Goal: Task Accomplishment & Management: Manage account settings

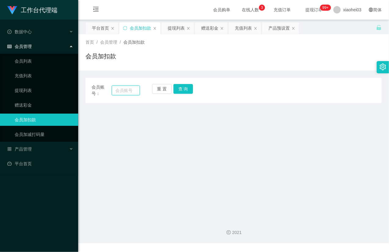
drag, startPoint x: 119, startPoint y: 88, endPoint x: 123, endPoint y: 86, distance: 4.4
click at [119, 87] on input "text" at bounding box center [126, 91] width 28 height 10
paste input "81747262"
type input "81747262"
click at [184, 89] on button "查 询" at bounding box center [184, 89] width 20 height 10
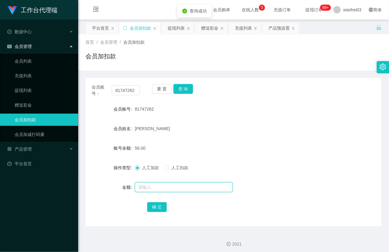
click at [145, 188] on input "text" at bounding box center [184, 187] width 98 height 10
type input "16"
click at [159, 207] on button "确 定" at bounding box center [157, 207] width 20 height 10
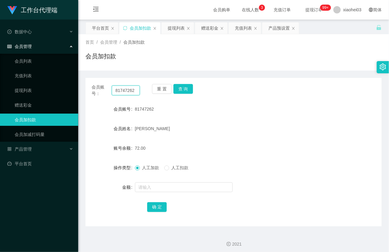
click at [125, 94] on input "81747262" at bounding box center [126, 91] width 28 height 10
paste input "34179"
type input "81734179"
click at [187, 88] on button "查 询" at bounding box center [184, 89] width 20 height 10
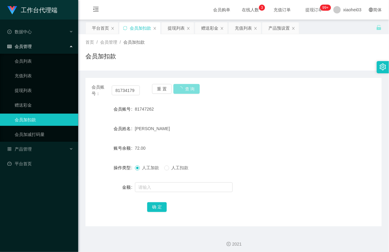
click at [187, 88] on button "查 询" at bounding box center [187, 89] width 26 height 10
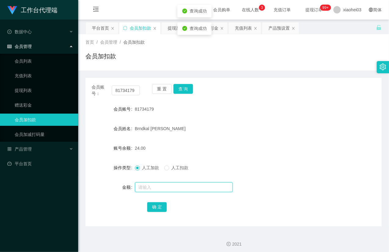
click at [164, 187] on input "text" at bounding box center [184, 187] width 98 height 10
type input "16"
click at [154, 206] on button "确 定" at bounding box center [157, 207] width 20 height 10
click at [197, 141] on form "会员账号 81734179 会员姓名 Brndkal Edward 账号余额 40.00 操作类型 人工加款 人工扣款 金额 确 定" at bounding box center [234, 158] width 296 height 110
click at [185, 88] on button "查 询" at bounding box center [184, 89] width 20 height 10
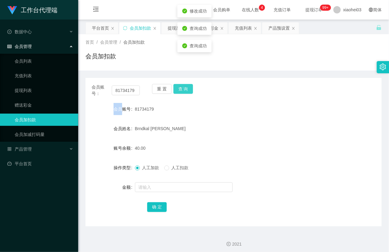
click at [185, 88] on div "重 置 查 询" at bounding box center [176, 90] width 48 height 13
click at [45, 78] on link "充值列表" at bounding box center [44, 76] width 59 height 12
click at [34, 87] on link "提现列表" at bounding box center [44, 90] width 59 height 12
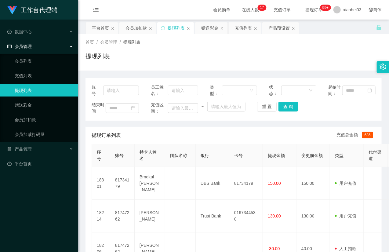
click at [46, 111] on ul "会员列表 充值列表 提现列表 赠送彩金 会员加扣款 会员加减打码量" at bounding box center [39, 98] width 78 height 88
click at [40, 120] on link "会员加扣款" at bounding box center [44, 120] width 59 height 12
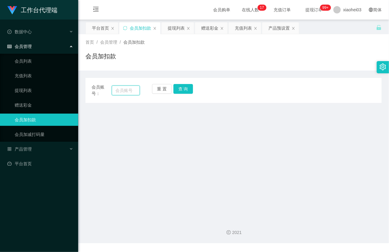
click at [126, 89] on input "text" at bounding box center [126, 91] width 28 height 10
paste input "81747262"
type input "81747262"
click at [188, 86] on button "查 询" at bounding box center [184, 89] width 20 height 10
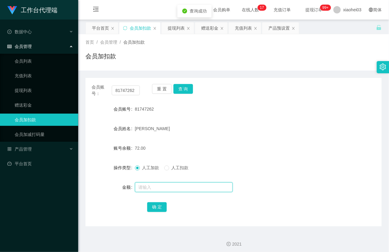
click at [146, 190] on input "text" at bounding box center [184, 187] width 98 height 10
type input "8"
drag, startPoint x: 155, startPoint y: 206, endPoint x: 158, endPoint y: 199, distance: 7.8
click at [155, 206] on button "确 定" at bounding box center [157, 207] width 20 height 10
click at [208, 139] on form "会员账号 81747262 会员姓名 Mohamed Tharik 账号余额 72.00 操作类型 人工加款 人工扣款 金额 确 定" at bounding box center [234, 158] width 296 height 110
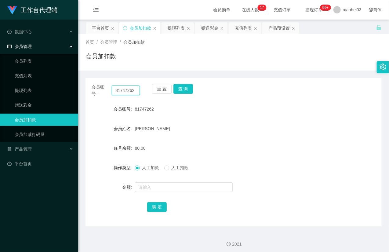
click at [122, 88] on input "81747262" at bounding box center [126, 91] width 28 height 10
click at [184, 90] on button "查 询" at bounding box center [184, 89] width 20 height 10
click at [182, 90] on button "查 询" at bounding box center [184, 89] width 20 height 10
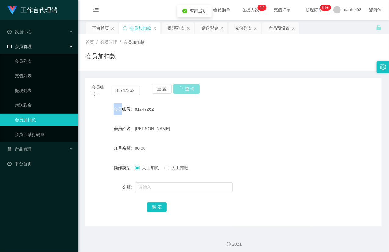
click at [182, 90] on div "重 置 查 询" at bounding box center [176, 90] width 48 height 13
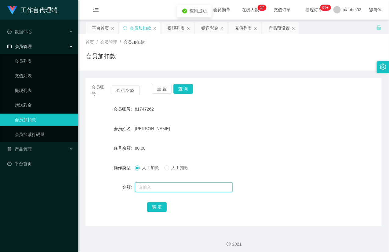
click at [170, 185] on input "text" at bounding box center [184, 187] width 98 height 10
type input "8"
click at [155, 206] on button "确 定" at bounding box center [157, 207] width 20 height 10
click at [220, 134] on div "[PERSON_NAME]" at bounding box center [221, 128] width 173 height 12
click at [29, 94] on link "提现列表" at bounding box center [44, 90] width 59 height 12
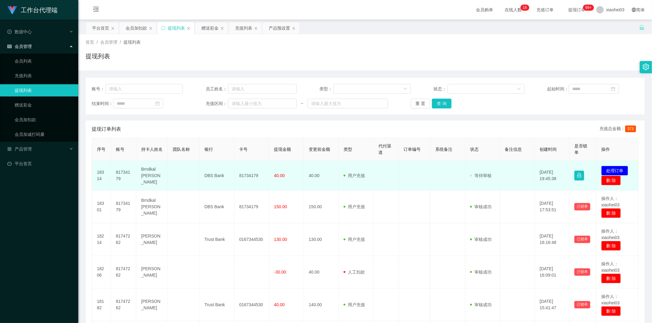
click at [119, 174] on td "81734179" at bounding box center [123, 176] width 25 height 30
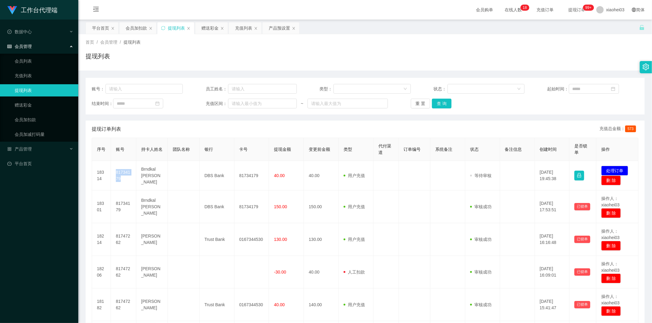
copy td "81734179"
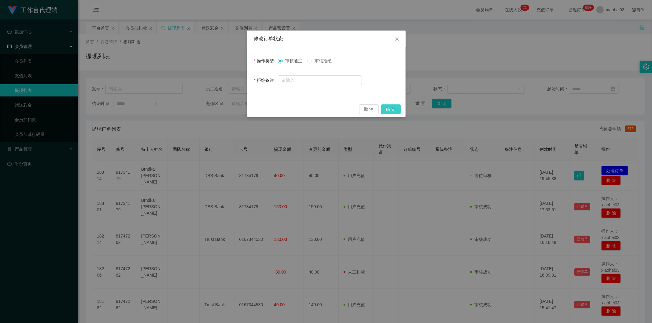
drag, startPoint x: 0, startPoint y: 0, endPoint x: 388, endPoint y: 106, distance: 402.3
click at [389, 106] on button "确 定" at bounding box center [391, 109] width 20 height 10
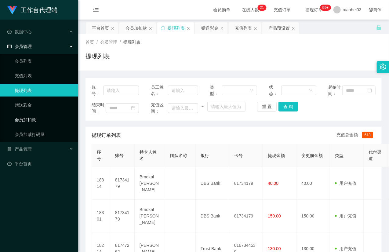
click at [35, 117] on link "会员加扣款" at bounding box center [44, 120] width 59 height 12
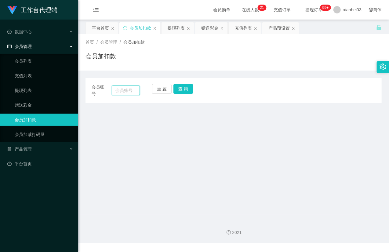
drag, startPoint x: 120, startPoint y: 91, endPoint x: 127, endPoint y: 91, distance: 7.0
click at [120, 91] on input "text" at bounding box center [126, 91] width 28 height 10
paste input "81747262"
type input "81747262"
click at [181, 89] on button "查 询" at bounding box center [184, 89] width 20 height 10
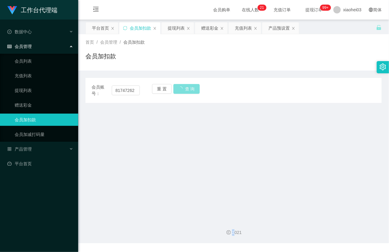
click at [181, 89] on div "重 置 查 询" at bounding box center [176, 90] width 48 height 13
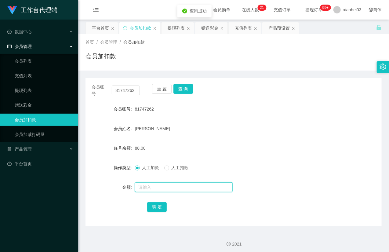
click at [146, 185] on input "text" at bounding box center [184, 187] width 98 height 10
type input "8"
click at [157, 204] on button "确 定" at bounding box center [157, 207] width 20 height 10
click at [227, 130] on div "[PERSON_NAME]" at bounding box center [221, 128] width 173 height 12
drag, startPoint x: 29, startPoint y: 103, endPoint x: 34, endPoint y: 86, distance: 17.4
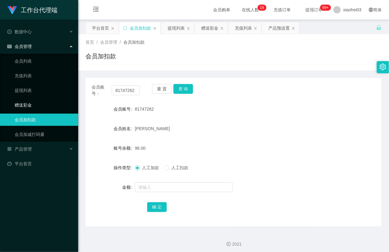
click at [29, 102] on link "赠送彩金" at bounding box center [44, 105] width 59 height 12
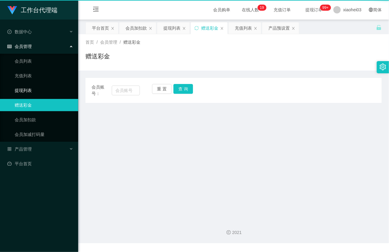
click at [34, 85] on link "提现列表" at bounding box center [44, 90] width 59 height 12
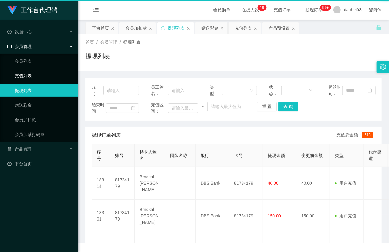
click at [31, 71] on link "充值列表" at bounding box center [44, 76] width 59 height 12
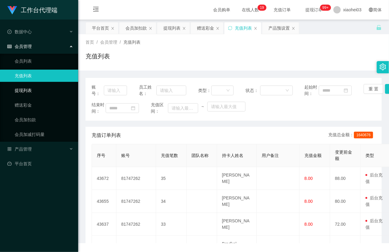
drag, startPoint x: 27, startPoint y: 92, endPoint x: 27, endPoint y: 86, distance: 5.5
click at [27, 92] on link "提现列表" at bounding box center [44, 90] width 59 height 12
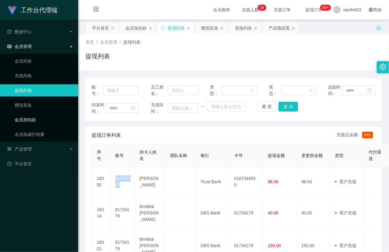
click at [36, 123] on link "会员加扣款" at bounding box center [44, 120] width 59 height 12
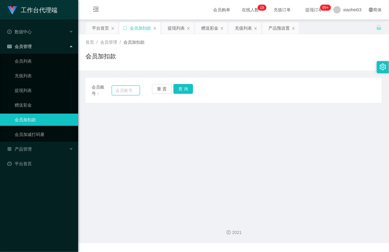
click at [122, 92] on input "text" at bounding box center [126, 91] width 28 height 10
paste input "81747262"
type input "81747262"
click at [185, 89] on button "查 询" at bounding box center [184, 89] width 20 height 10
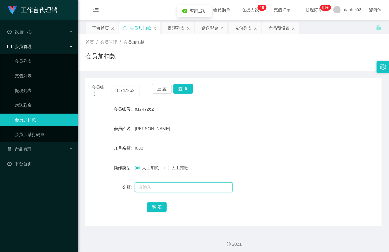
click at [164, 190] on input "text" at bounding box center [184, 187] width 98 height 10
type input "8"
drag, startPoint x: 160, startPoint y: 206, endPoint x: 214, endPoint y: 151, distance: 77.1
click at [159, 206] on button "确 定" at bounding box center [157, 207] width 20 height 10
click at [240, 133] on div "[PERSON_NAME]" at bounding box center [221, 128] width 173 height 12
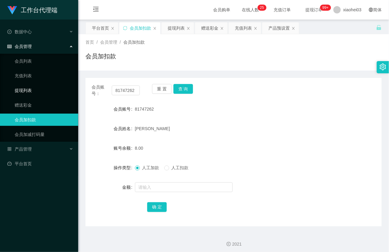
click at [33, 92] on link "提现列表" at bounding box center [44, 90] width 59 height 12
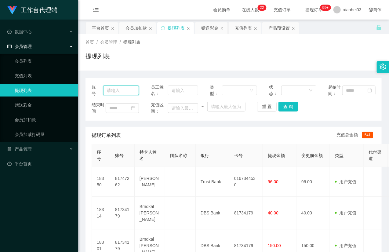
drag, startPoint x: 116, startPoint y: 92, endPoint x: 194, endPoint y: 105, distance: 78.6
click at [116, 92] on input "text" at bounding box center [121, 91] width 36 height 10
paste input "81747262"
type input "81747262"
click at [289, 111] on button "查 询" at bounding box center [289, 107] width 20 height 10
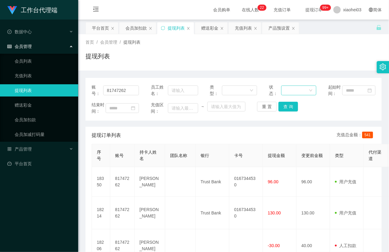
click at [300, 93] on div at bounding box center [297, 90] width 24 height 9
drag, startPoint x: 291, startPoint y: 114, endPoint x: 291, endPoint y: 108, distance: 6.4
click at [291, 116] on li "审核成功" at bounding box center [296, 115] width 35 height 10
click at [287, 111] on button "查 询" at bounding box center [289, 107] width 20 height 10
click at [287, 111] on div "重 置 查 询" at bounding box center [280, 107] width 47 height 10
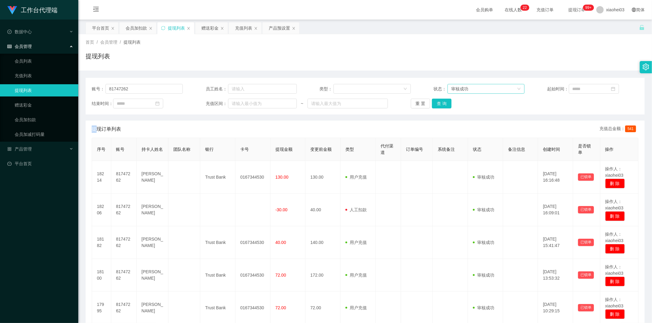
click at [465, 88] on div "审核成功" at bounding box center [459, 88] width 17 height 9
click at [470, 90] on div "审核成功" at bounding box center [484, 88] width 66 height 9
click at [462, 89] on div "审核成功" at bounding box center [459, 88] width 17 height 9
click at [463, 88] on div "审核成功" at bounding box center [459, 88] width 17 height 9
click at [441, 101] on button "查 询" at bounding box center [442, 104] width 20 height 10
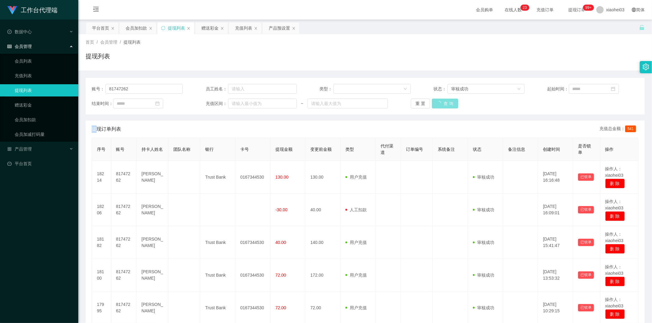
click at [441, 101] on div "重 置 查 询" at bounding box center [456, 104] width 91 height 10
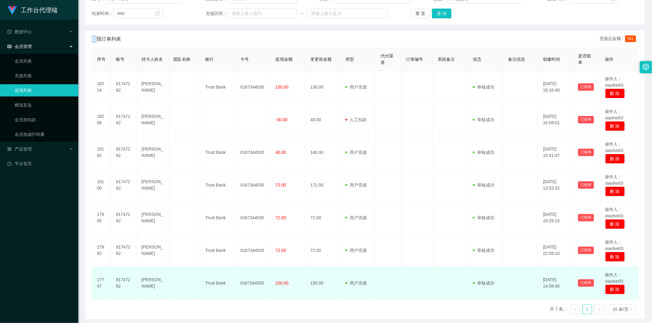
scroll to position [80, 0]
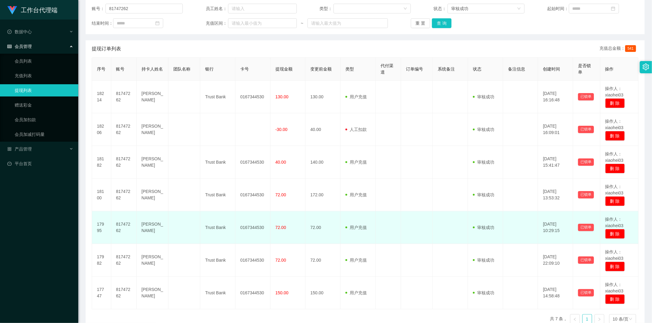
click at [362, 225] on span "用户充值" at bounding box center [355, 227] width 21 height 5
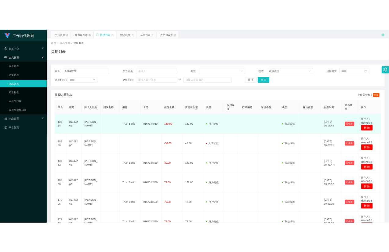
scroll to position [13, 0]
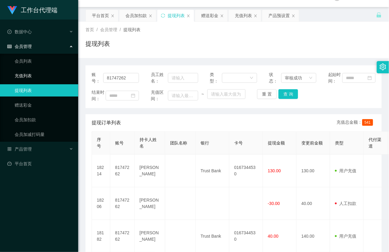
drag, startPoint x: 31, startPoint y: 76, endPoint x: 27, endPoint y: 86, distance: 11.1
click at [31, 76] on link "充值列表" at bounding box center [44, 76] width 59 height 12
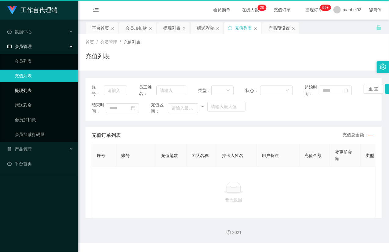
click at [27, 87] on link "提现列表" at bounding box center [44, 90] width 59 height 12
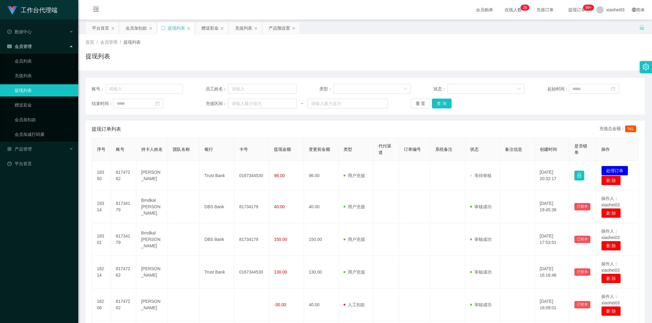
click at [612, 170] on button "处理订单" at bounding box center [614, 171] width 27 height 10
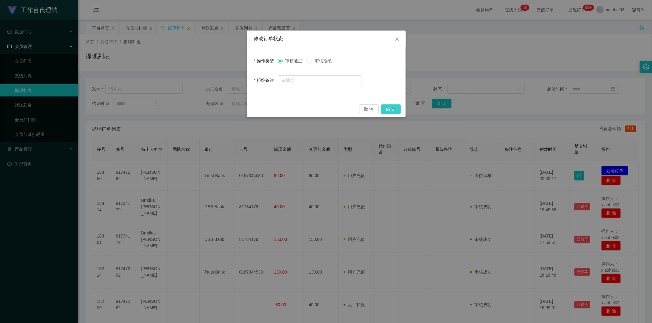
click at [388, 111] on button "确 定" at bounding box center [391, 109] width 20 height 10
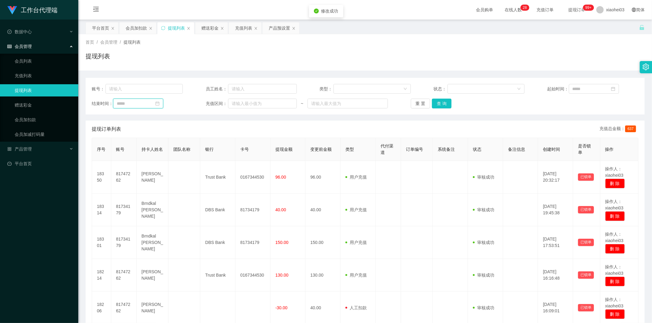
click at [128, 103] on input at bounding box center [138, 104] width 50 height 10
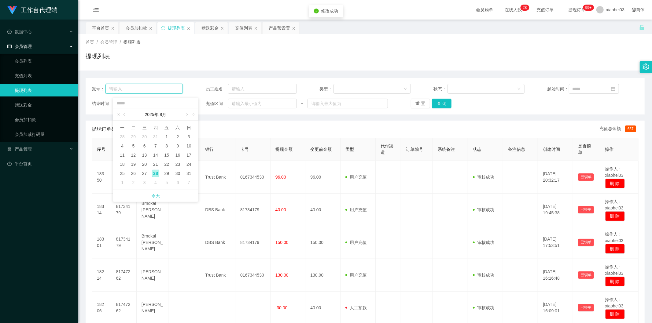
click at [129, 86] on input "text" at bounding box center [143, 89] width 77 height 10
paste input "81747262"
type input "81747262"
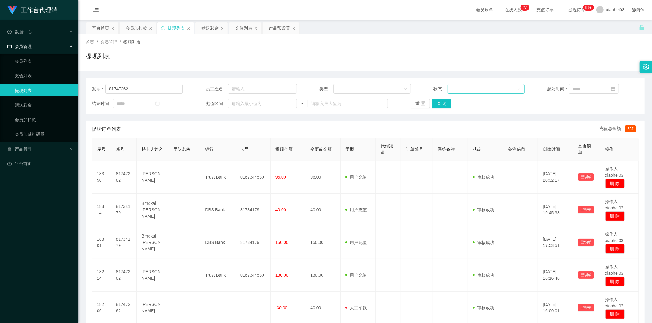
click at [471, 87] on div at bounding box center [484, 88] width 66 height 9
click at [462, 108] on li "审核成功" at bounding box center [483, 111] width 77 height 10
click at [442, 103] on button "查 询" at bounding box center [442, 104] width 20 height 10
click at [442, 103] on div "重 置 查 询" at bounding box center [456, 104] width 91 height 10
click at [442, 103] on button "查 询" at bounding box center [442, 104] width 20 height 10
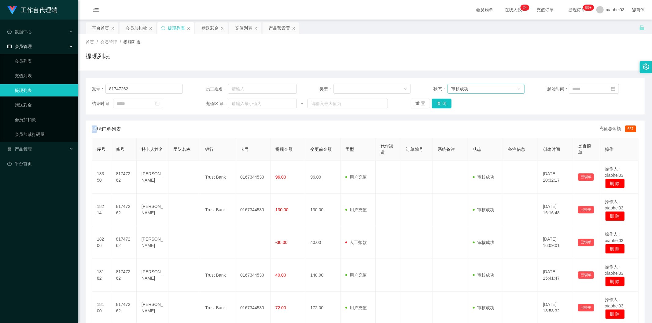
click at [471, 89] on div "审核成功" at bounding box center [484, 88] width 66 height 9
click at [470, 90] on div "审核成功" at bounding box center [484, 88] width 66 height 9
click at [438, 101] on button "查 询" at bounding box center [442, 104] width 20 height 10
click at [438, 101] on div "重 置 查 询" at bounding box center [456, 104] width 91 height 10
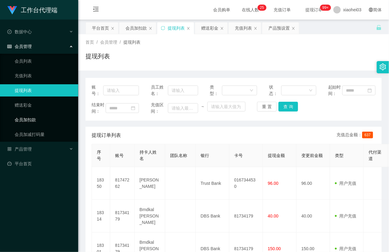
click at [35, 117] on link "会员加扣款" at bounding box center [44, 120] width 59 height 12
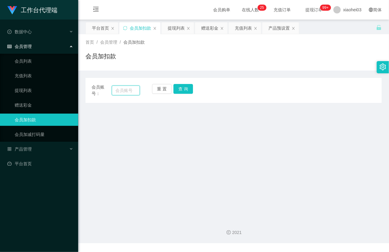
click at [114, 91] on input "text" at bounding box center [126, 91] width 28 height 10
paste input "81747262"
type input "81747262"
click at [188, 90] on button "查 询" at bounding box center [184, 89] width 20 height 10
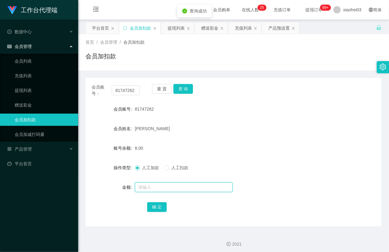
click at [149, 185] on input "text" at bounding box center [184, 187] width 98 height 10
type input "30"
click at [156, 207] on button "确 定" at bounding box center [157, 207] width 20 height 10
click at [205, 140] on form "会员账号 81747262 会员姓名 Mohamed Tharik 账号余额 8.00 操作类型 人工加款 人工扣款 金额 确 定" at bounding box center [234, 158] width 296 height 110
click at [184, 92] on button "查 询" at bounding box center [184, 89] width 20 height 10
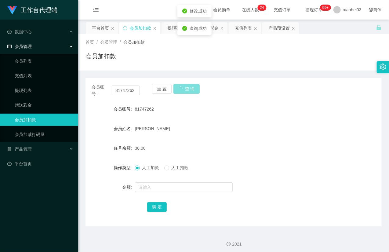
click at [184, 92] on button "查 询" at bounding box center [187, 89] width 26 height 10
click at [39, 87] on link "提现列表" at bounding box center [44, 90] width 59 height 12
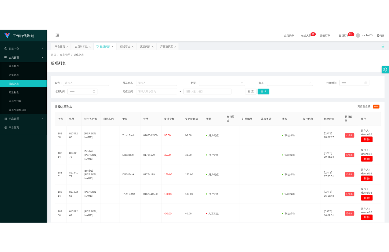
scroll to position [34, 0]
